Goal: Task Accomplishment & Management: Complete application form

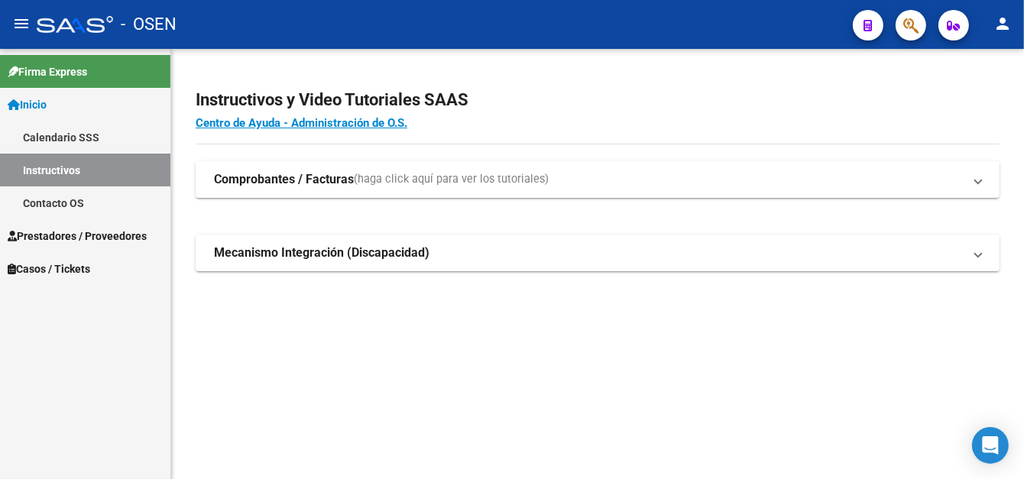
click at [89, 232] on span "Prestadores / Proveedores" at bounding box center [77, 236] width 139 height 17
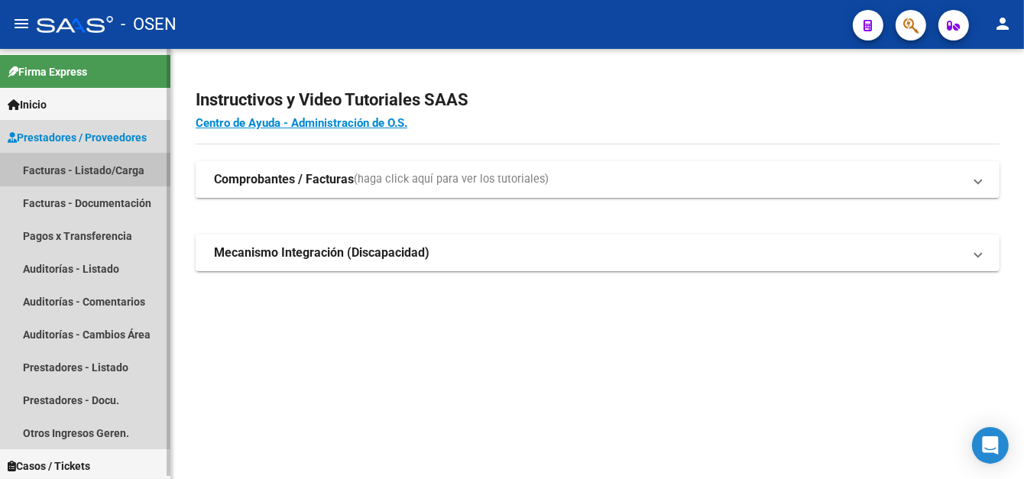
click at [104, 175] on link "Facturas - Listado/Carga" at bounding box center [85, 170] width 170 height 33
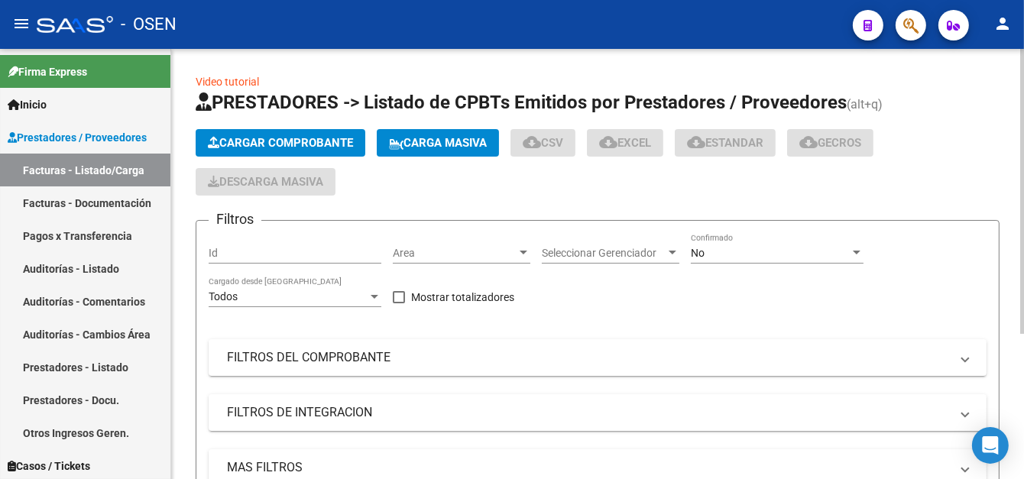
click at [258, 148] on button "Cargar Comprobante" at bounding box center [281, 143] width 170 height 28
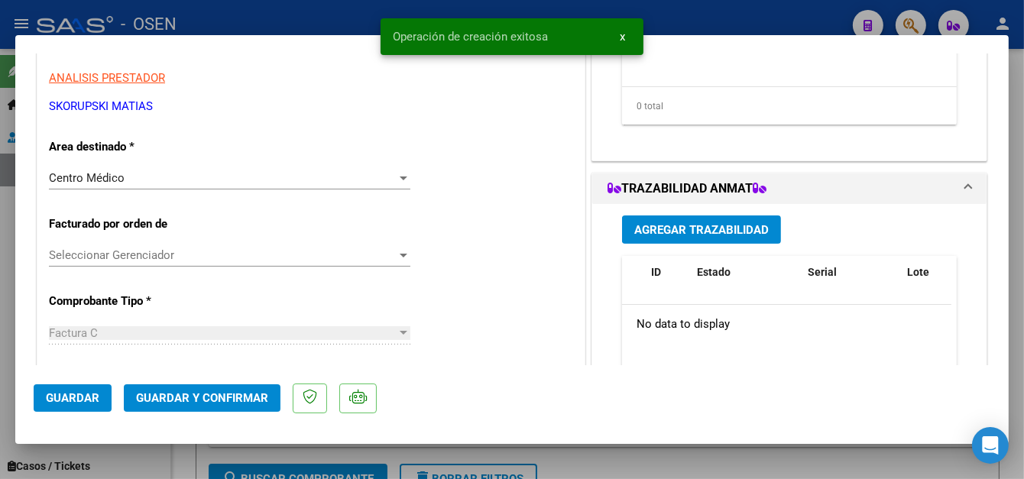
scroll to position [382, 0]
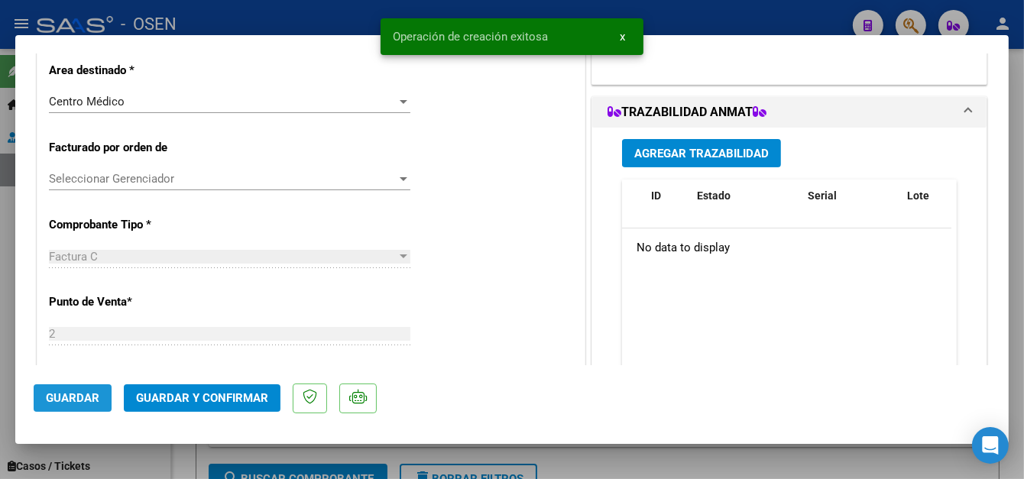
click at [71, 390] on button "Guardar" at bounding box center [73, 399] width 78 height 28
click at [54, 396] on span "Guardar" at bounding box center [73, 398] width 54 height 14
click at [261, 20] on div at bounding box center [512, 239] width 1024 height 479
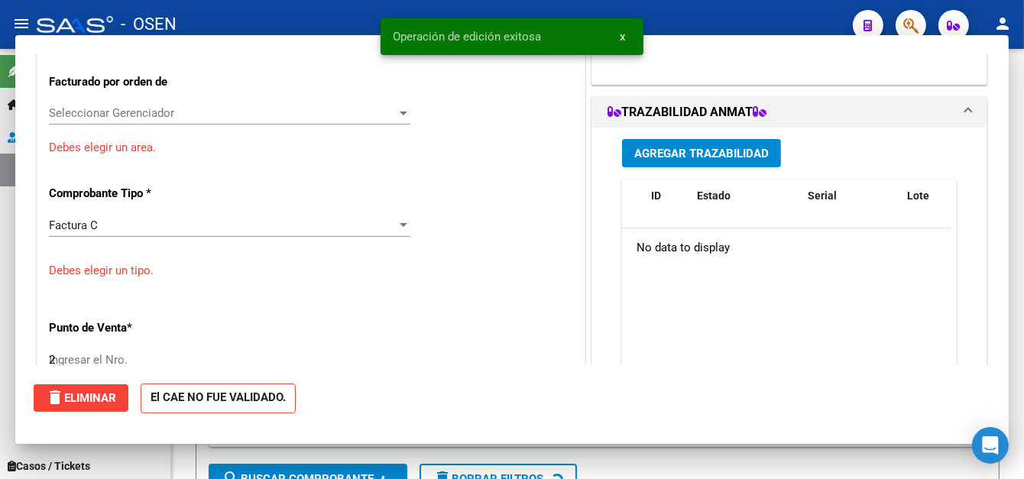
type input "$ 0,00"
